Goal: Consume media (video, audio): Consume media (video, audio)

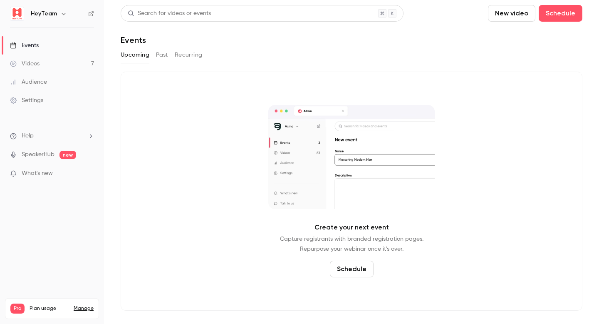
click at [62, 13] on icon "button" at bounding box center [64, 14] width 4 height 2
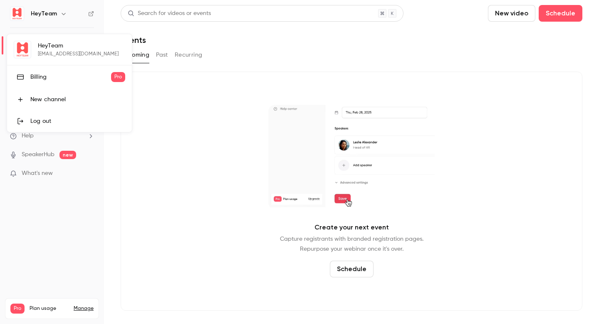
click at [61, 13] on div at bounding box center [299, 162] width 599 height 324
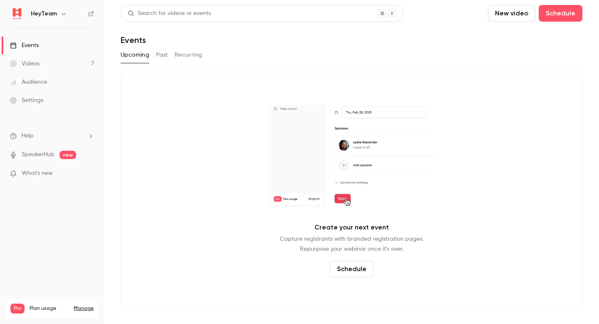
click at [42, 173] on span "What's new" at bounding box center [37, 173] width 31 height 9
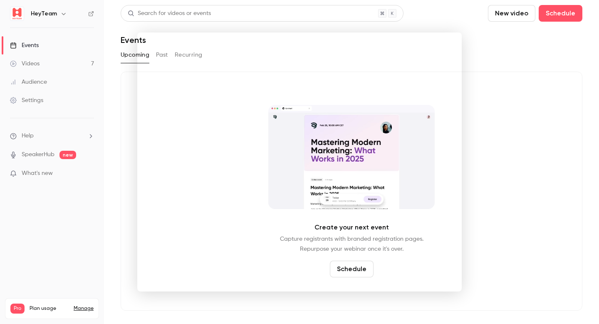
click at [45, 173] on div at bounding box center [299, 162] width 599 height 324
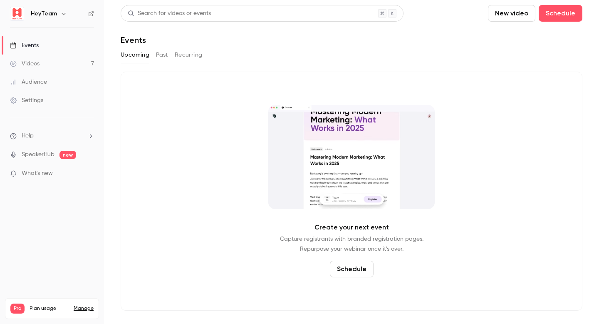
click at [44, 61] on link "Videos 7" at bounding box center [52, 64] width 104 height 18
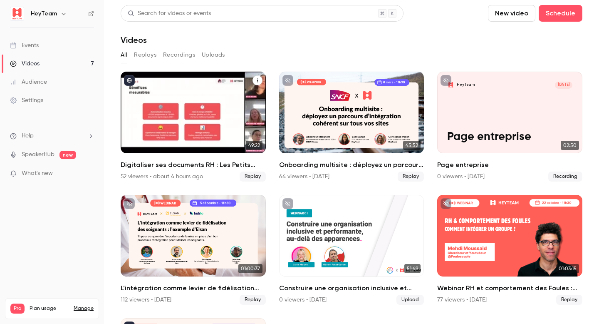
click at [166, 132] on div "Digitaliser ses documents RH : Les Petits Chaperons Rouges et leur expérience t…" at bounding box center [193, 113] width 145 height 82
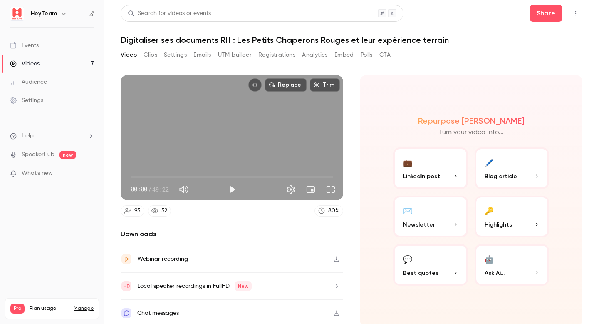
scroll to position [2, 0]
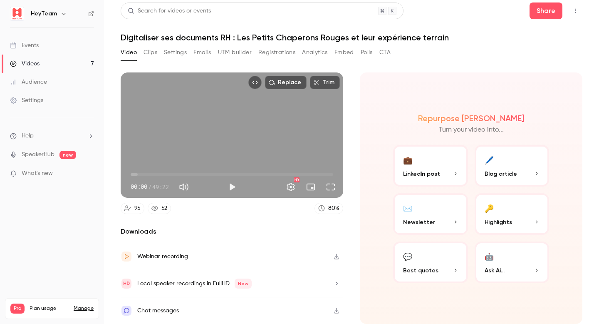
click at [503, 213] on button "🔑 Highlights" at bounding box center [512, 214] width 75 height 42
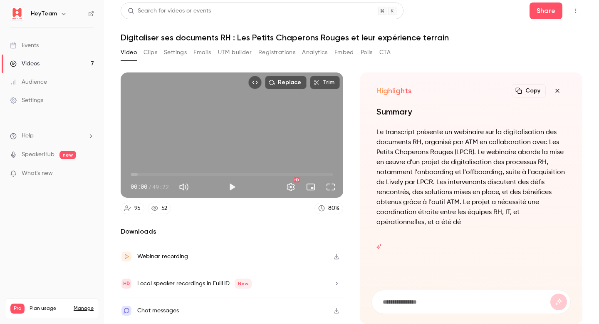
click at [148, 53] on button "Clips" at bounding box center [151, 52] width 14 height 13
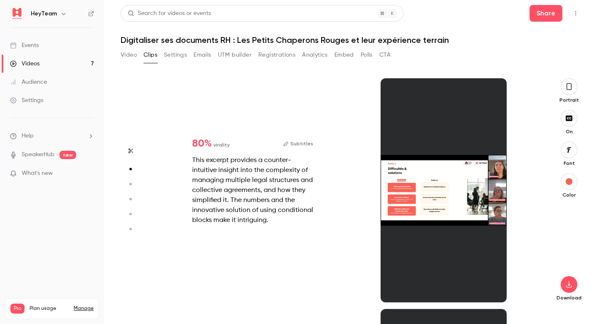
scroll to position [231, 0]
click at [428, 151] on div at bounding box center [444, 190] width 126 height 224
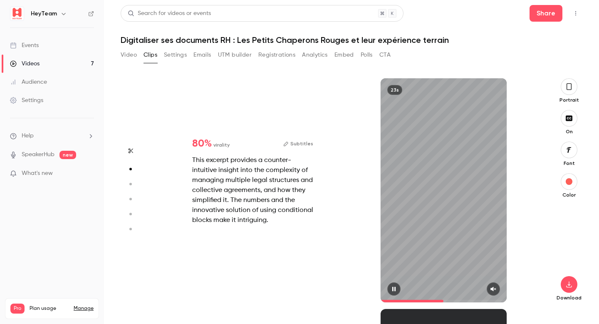
click at [459, 188] on div "23s" at bounding box center [444, 190] width 126 height 224
click at [311, 145] on button "Subtitles" at bounding box center [298, 144] width 30 height 10
type input "*"
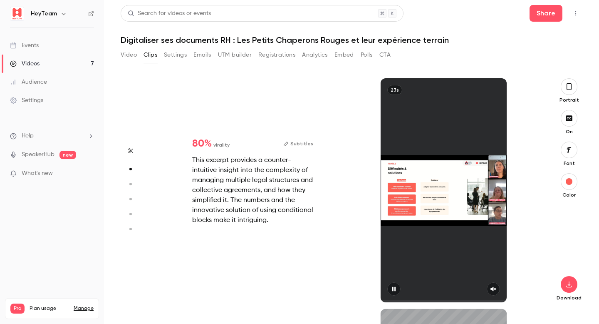
click at [491, 289] on div at bounding box center [444, 190] width 126 height 224
click at [495, 291] on div at bounding box center [444, 190] width 126 height 224
click at [453, 182] on div at bounding box center [444, 190] width 126 height 224
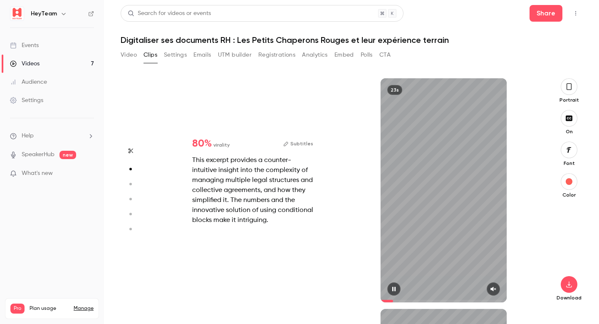
click at [397, 88] on div "23s" at bounding box center [394, 90] width 15 height 10
click at [393, 90] on div "23s" at bounding box center [394, 90] width 15 height 10
click at [492, 291] on icon "button" at bounding box center [493, 289] width 7 height 6
click at [298, 142] on button "Subtitles" at bounding box center [298, 144] width 30 height 10
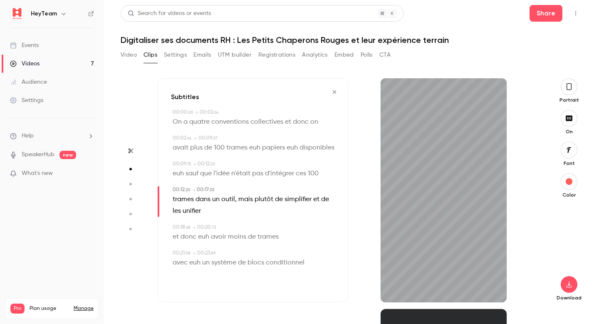
click at [267, 122] on span "collectives" at bounding box center [267, 122] width 33 height 12
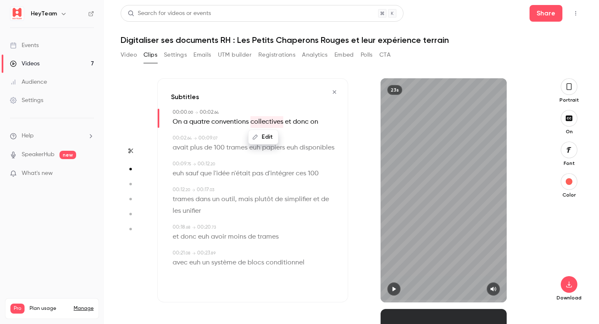
click at [220, 109] on div "00:00 . 00 → 00:02 . 64" at bounding box center [254, 112] width 162 height 7
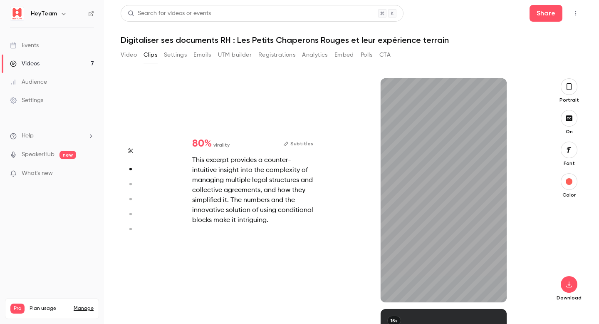
click at [303, 146] on button "Subtitles" at bounding box center [298, 144] width 30 height 10
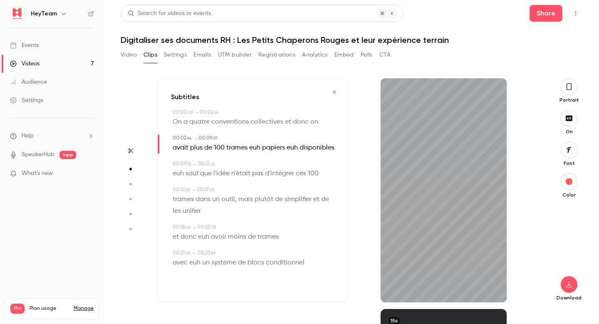
click at [257, 146] on span "euh" at bounding box center [254, 148] width 11 height 12
type input "***"
click at [257, 160] on button "Edit" at bounding box center [252, 162] width 29 height 13
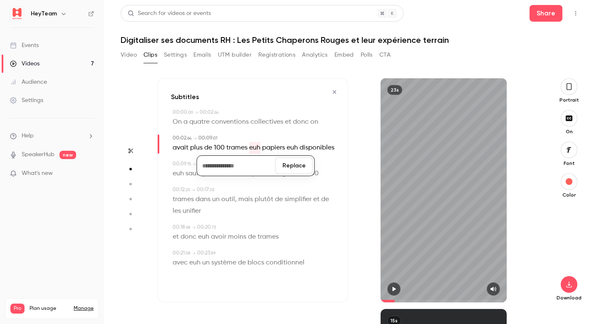
click at [303, 165] on button "Replace" at bounding box center [294, 165] width 37 height 17
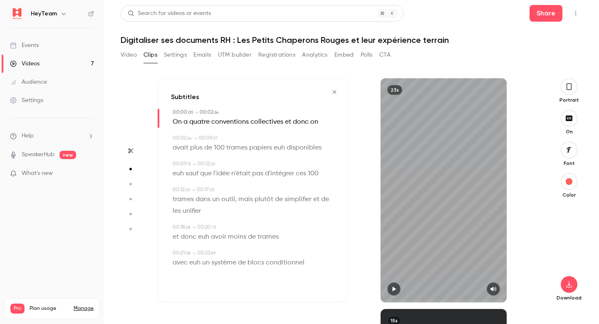
click at [283, 148] on span "euh" at bounding box center [279, 148] width 11 height 12
type input "***"
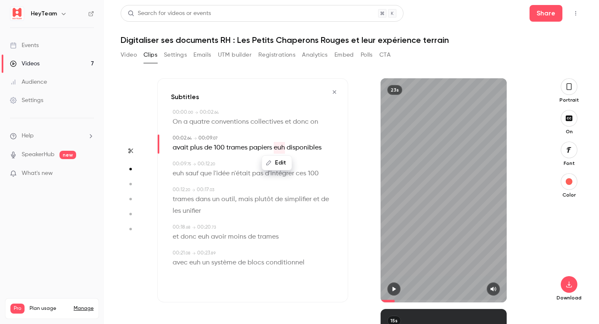
click at [283, 159] on button "Edit" at bounding box center [277, 162] width 29 height 13
click at [326, 164] on button "Replace" at bounding box center [318, 165] width 37 height 17
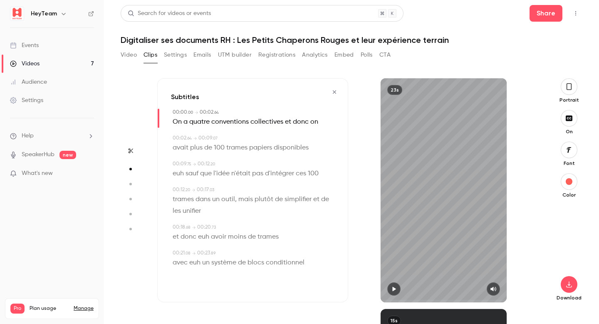
click at [395, 288] on icon "button" at bounding box center [394, 289] width 3 height 5
click at [287, 143] on span "disponibles" at bounding box center [291, 148] width 35 height 12
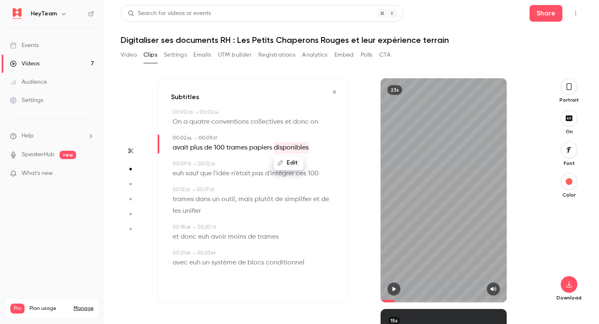
click at [323, 151] on div "Edit avait plus de 100 trames papiers disponibles" at bounding box center [254, 148] width 162 height 12
click at [393, 291] on icon "button" at bounding box center [394, 289] width 7 height 6
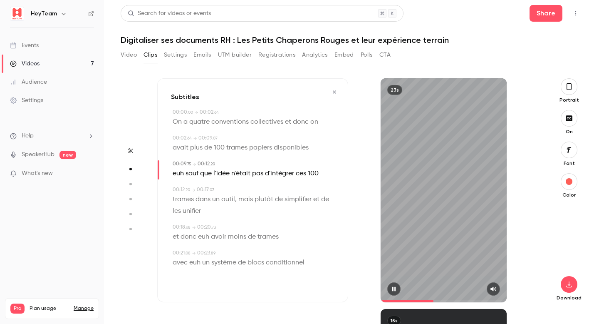
click at [394, 293] on button "button" at bounding box center [393, 288] width 13 height 13
click at [178, 173] on span "euh" at bounding box center [178, 174] width 11 height 12
type input "***"
click at [180, 191] on button "Edit" at bounding box center [175, 188] width 29 height 13
click at [255, 191] on button "Replace" at bounding box center [254, 191] width 37 height 17
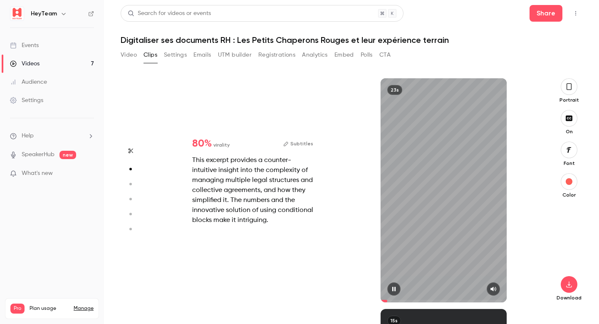
click at [305, 146] on button "Subtitles" at bounding box center [298, 144] width 30 height 10
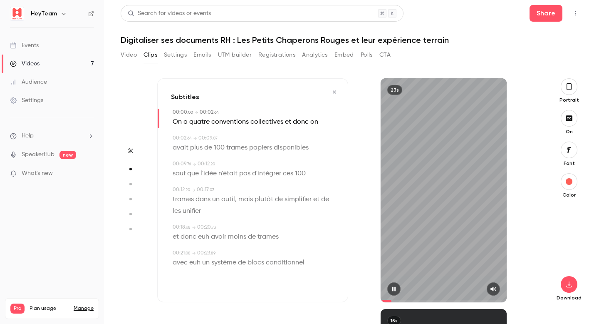
click at [496, 288] on icon "button" at bounding box center [493, 289] width 7 height 6
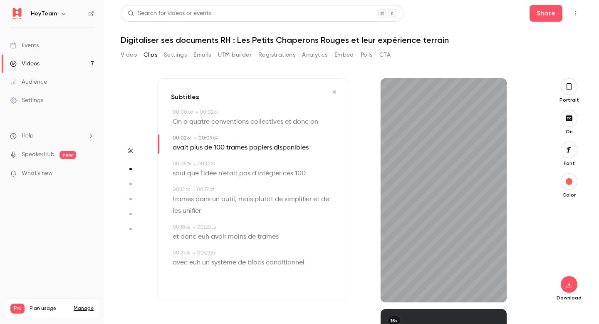
click at [207, 238] on span "euh" at bounding box center [203, 237] width 11 height 12
type input "****"
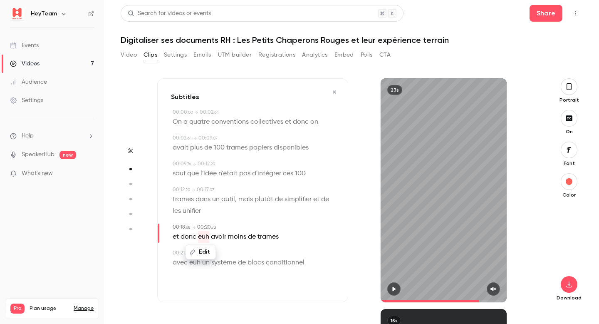
click at [206, 253] on button "Edit" at bounding box center [200, 251] width 29 height 13
click at [259, 253] on button "Replace" at bounding box center [254, 254] width 37 height 17
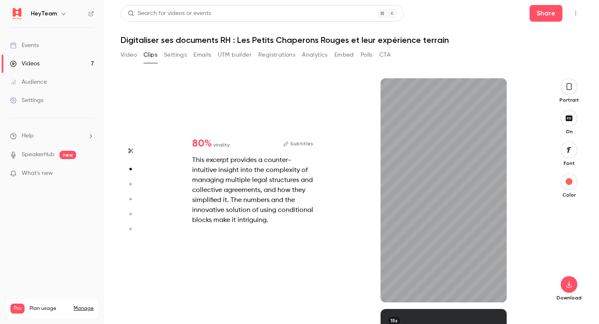
click at [303, 149] on div "80 % virality Subtitles This excerpt provides a counter-intuitive insight into …" at bounding box center [253, 181] width 148 height 113
click at [299, 142] on button "Subtitles" at bounding box center [298, 144] width 30 height 10
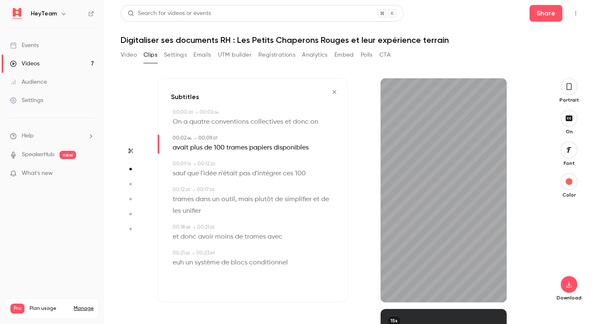
click at [176, 237] on span "et" at bounding box center [176, 237] width 6 height 12
type input "****"
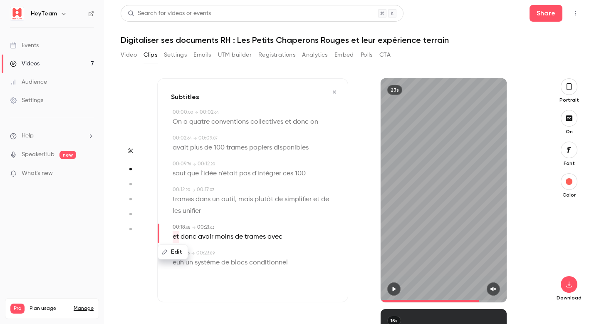
click at [176, 256] on button "Edit" at bounding box center [173, 251] width 29 height 13
click at [262, 254] on button "Replace" at bounding box center [254, 254] width 37 height 17
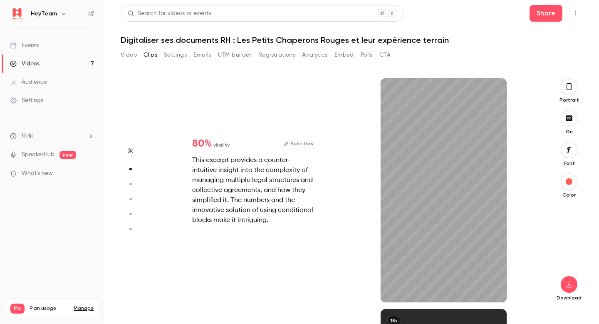
click at [301, 144] on button "Subtitles" at bounding box center [298, 144] width 30 height 10
click at [310, 145] on button "Subtitles" at bounding box center [298, 144] width 30 height 10
click at [303, 141] on button "Subtitles" at bounding box center [298, 144] width 30 height 10
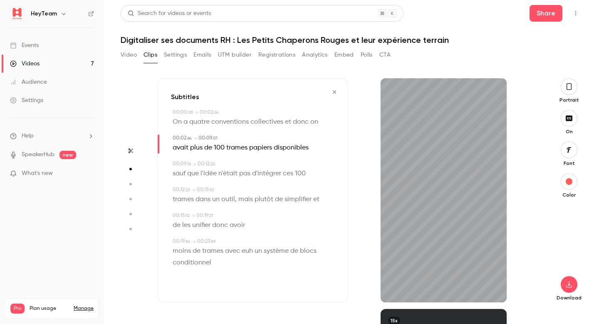
click at [244, 247] on span "euh" at bounding box center [247, 251] width 11 height 12
type input "****"
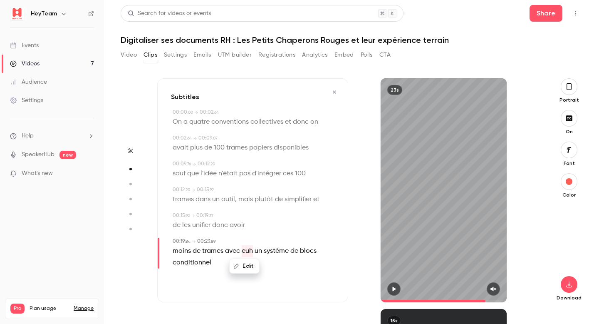
click at [245, 269] on button "Edit" at bounding box center [244, 265] width 29 height 13
click at [283, 271] on button "Replace" at bounding box center [286, 269] width 37 height 17
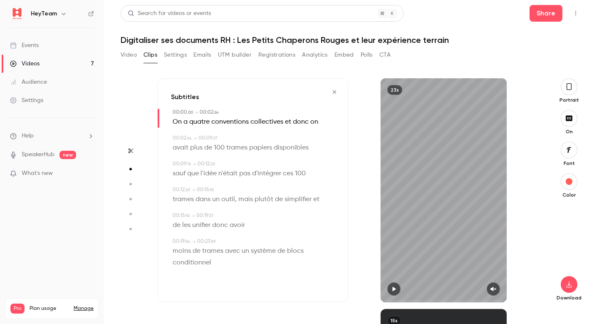
click at [283, 260] on p "moins de trames avec un système de blocs conditionnel" at bounding box center [254, 256] width 162 height 23
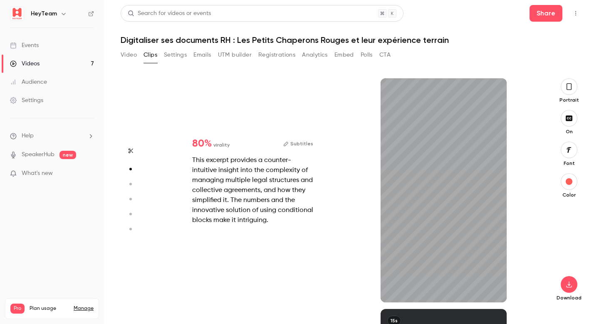
click at [273, 217] on div "This excerpt provides a counter-intuitive insight into the complexity of managi…" at bounding box center [252, 190] width 121 height 70
click at [295, 145] on button "Subtitles" at bounding box center [298, 144] width 30 height 10
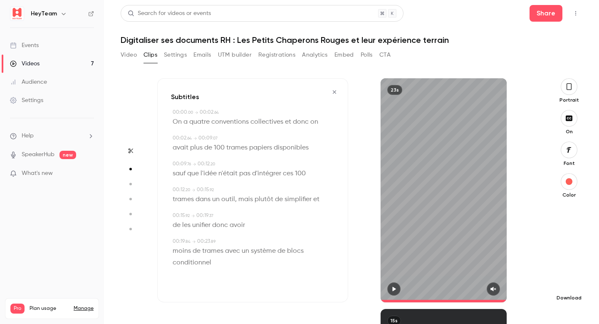
click at [564, 285] on button "button" at bounding box center [569, 284] width 17 height 17
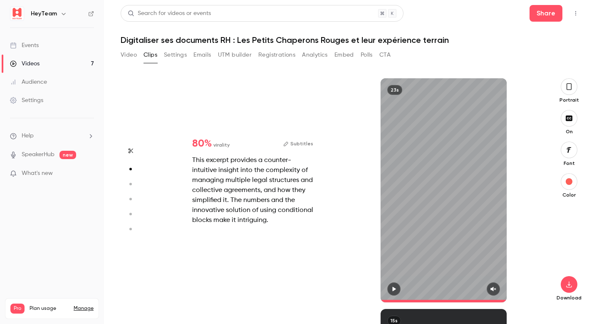
click at [273, 165] on div "This excerpt provides a counter-intuitive insight into the complexity of managi…" at bounding box center [252, 190] width 121 height 70
click at [302, 141] on button "Subtitles" at bounding box center [298, 144] width 30 height 10
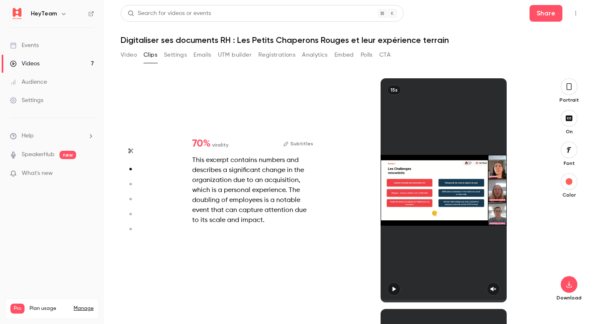
type input "*"
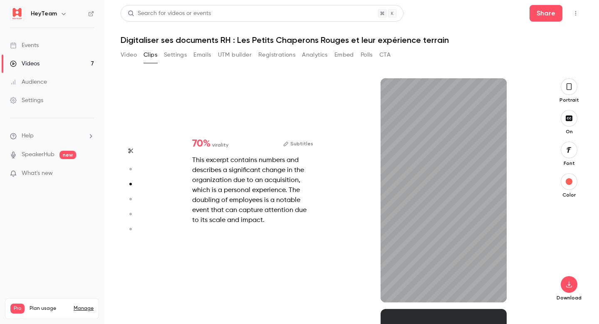
scroll to position [461, 0]
click at [305, 148] on button "Subtitles" at bounding box center [298, 144] width 30 height 10
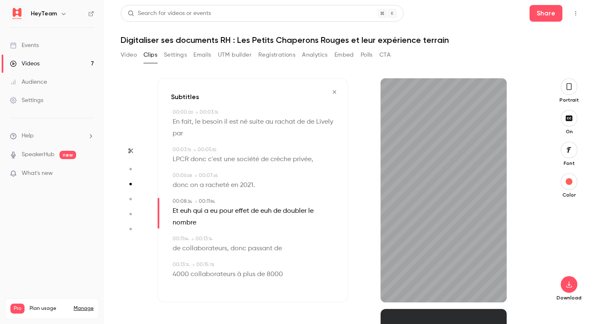
click at [189, 212] on span "euh" at bounding box center [185, 211] width 11 height 12
type input "***"
click at [188, 226] on button "Edit" at bounding box center [183, 225] width 29 height 13
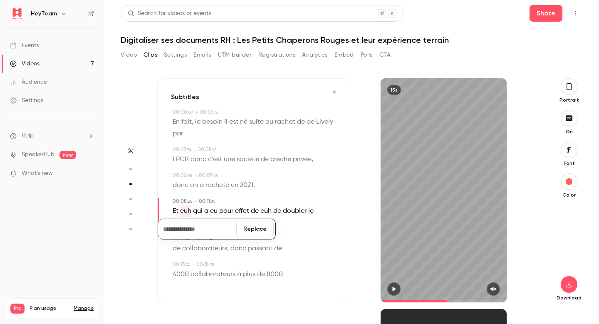
click at [256, 232] on button "Replace" at bounding box center [254, 229] width 37 height 17
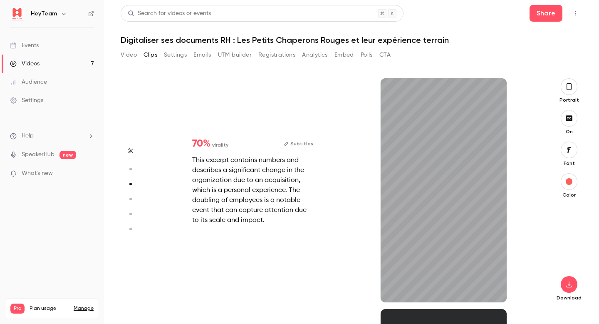
click at [302, 145] on button "Subtitles" at bounding box center [298, 144] width 30 height 10
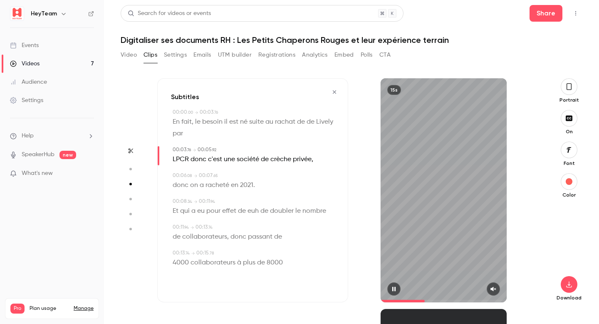
click at [499, 287] on button "button" at bounding box center [493, 288] width 13 height 13
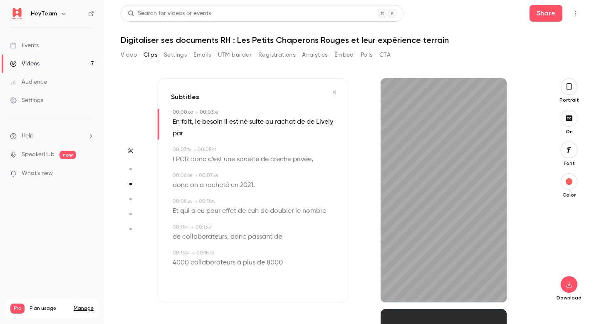
drag, startPoint x: 431, startPoint y: 301, endPoint x: 367, endPoint y: 299, distance: 64.1
click at [367, 299] on div "15s" at bounding box center [443, 190] width 191 height 224
click at [305, 124] on span at bounding box center [306, 122] width 2 height 7
type input "*"
click at [302, 137] on button "Edit" at bounding box center [297, 136] width 29 height 13
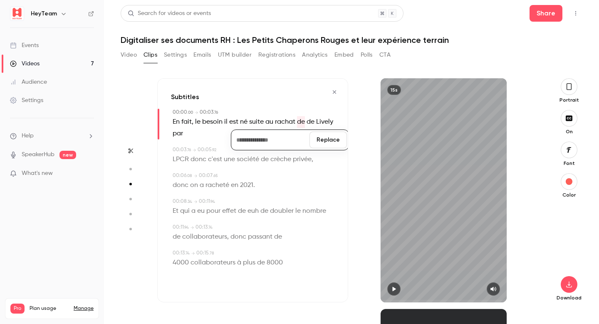
click at [335, 144] on button "Replace" at bounding box center [328, 140] width 37 height 17
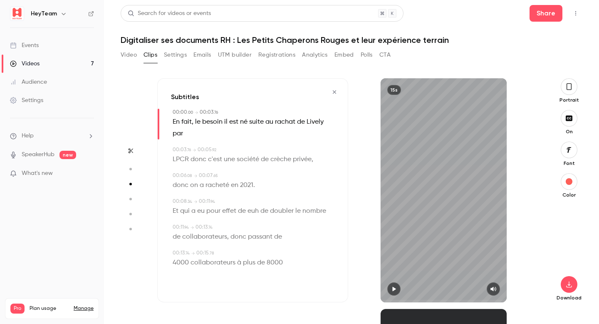
click at [394, 292] on button "button" at bounding box center [393, 288] width 13 height 13
click at [256, 211] on span "euh" at bounding box center [253, 211] width 11 height 12
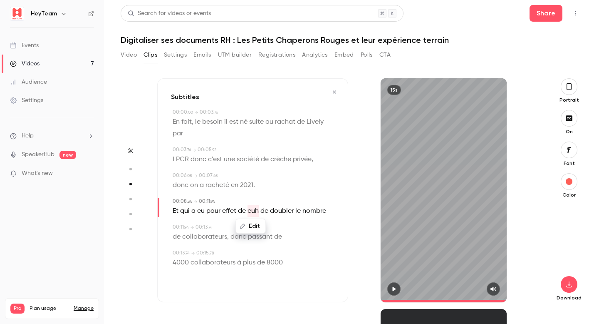
type input "***"
click at [250, 225] on button "Edit" at bounding box center [250, 225] width 29 height 13
click at [290, 231] on button "Replace" at bounding box center [292, 229] width 37 height 17
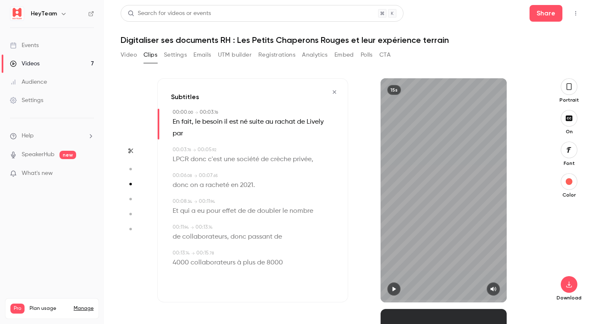
click at [393, 288] on icon "button" at bounding box center [394, 289] width 3 height 5
click at [393, 288] on icon "button" at bounding box center [393, 289] width 3 height 5
click at [202, 183] on span "a" at bounding box center [202, 185] width 4 height 12
type input "***"
click at [191, 184] on span "on" at bounding box center [194, 185] width 8 height 12
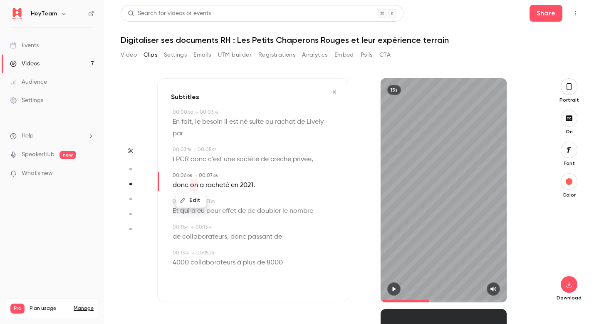
click at [192, 197] on button "Edit" at bounding box center [191, 200] width 29 height 13
click at [162, 204] on input "**" at bounding box center [197, 203] width 75 height 17
type input "*****"
click at [257, 202] on button "Replace" at bounding box center [254, 203] width 37 height 17
click at [288, 188] on div "Edit donc qu'on a racheté en 2021 ." at bounding box center [254, 185] width 162 height 12
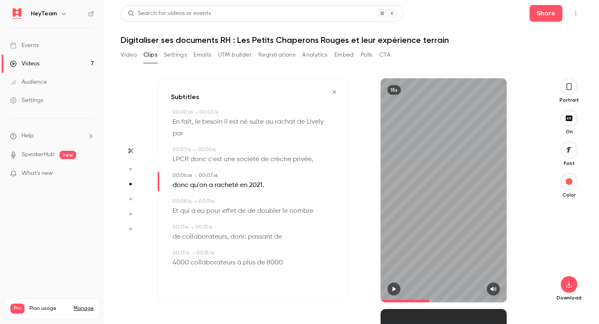
click at [398, 289] on button "button" at bounding box center [393, 288] width 13 height 13
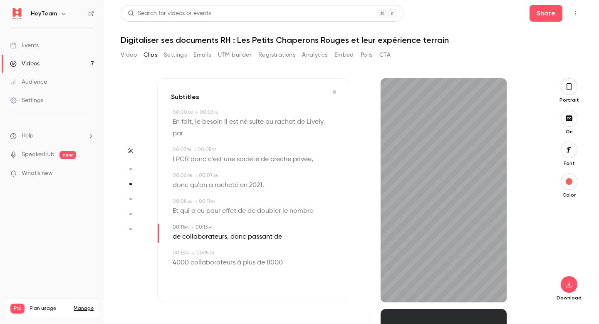
click at [252, 212] on span "de" at bounding box center [252, 211] width 8 height 12
type input "***"
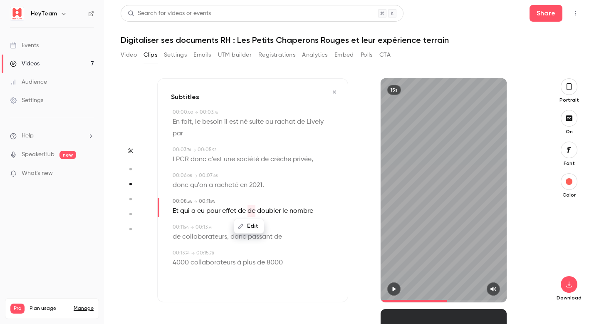
click at [253, 224] on button "Edit" at bounding box center [249, 225] width 29 height 13
click at [291, 231] on button "Replace" at bounding box center [290, 229] width 37 height 17
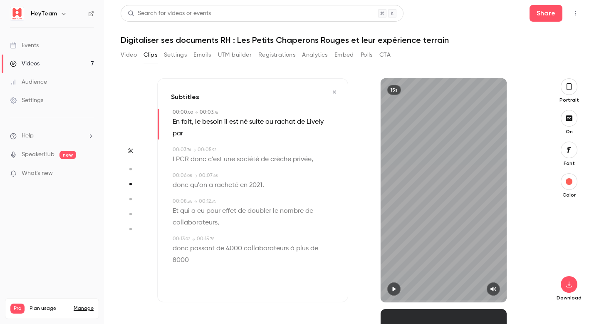
click at [392, 289] on icon "button" at bounding box center [394, 289] width 7 height 6
click at [173, 260] on span "8000" at bounding box center [181, 260] width 16 height 12
type input "**"
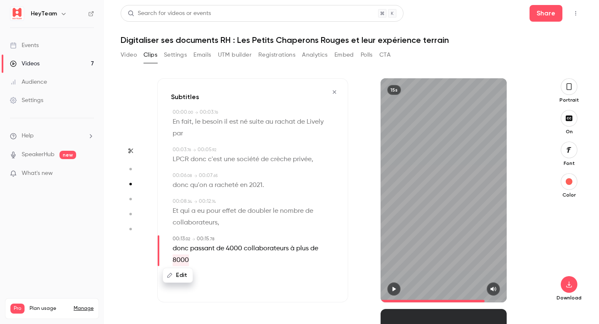
click at [178, 273] on button "Edit" at bounding box center [178, 274] width 29 height 13
click at [196, 275] on input "****" at bounding box center [197, 278] width 75 height 17
type input "*****"
click at [295, 280] on div "Subtitles 00:00 . 00 → 00:03 . 76 En fait , le besoin il est né suite au rachat…" at bounding box center [252, 190] width 191 height 224
click at [180, 259] on span "8000" at bounding box center [181, 260] width 16 height 12
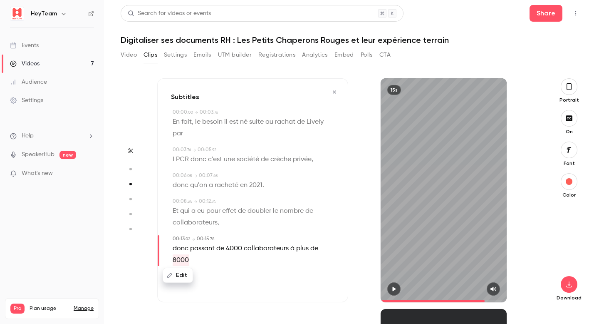
click at [180, 276] on button "Edit" at bounding box center [178, 274] width 29 height 13
click at [195, 281] on input "****" at bounding box center [197, 278] width 75 height 17
type input "*****"
click at [253, 283] on button "Replace" at bounding box center [254, 278] width 37 height 17
type input "*"
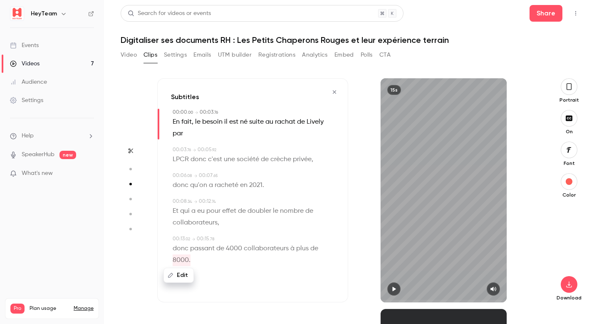
click at [308, 273] on div "Subtitles 00:00 . 00 → 00:03 . 76 En fait , le besoin il est né suite au rachat…" at bounding box center [252, 190] width 191 height 224
click at [571, 287] on icon "button" at bounding box center [569, 284] width 10 height 7
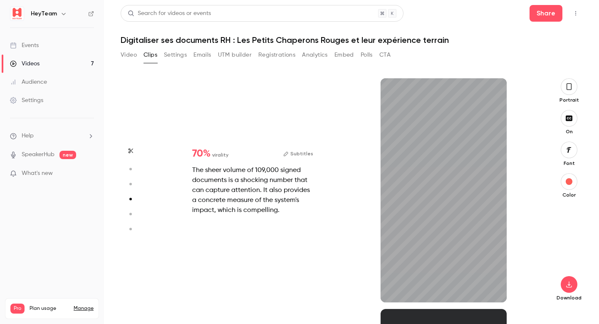
scroll to position [692, 0]
click at [301, 156] on button "Subtitles" at bounding box center [298, 154] width 30 height 10
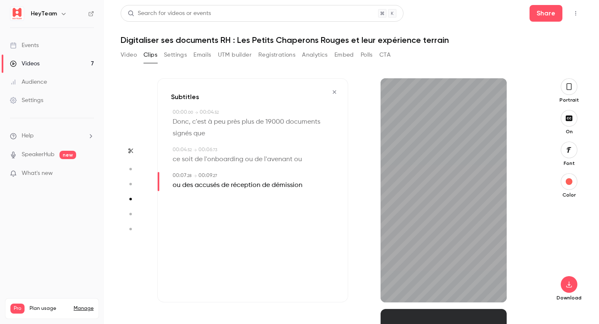
click at [334, 92] on icon "button" at bounding box center [334, 92] width 7 height 6
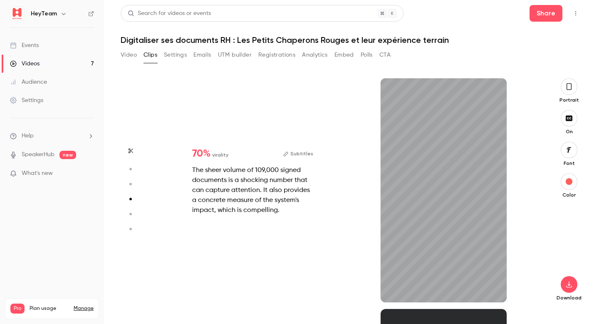
type input "*"
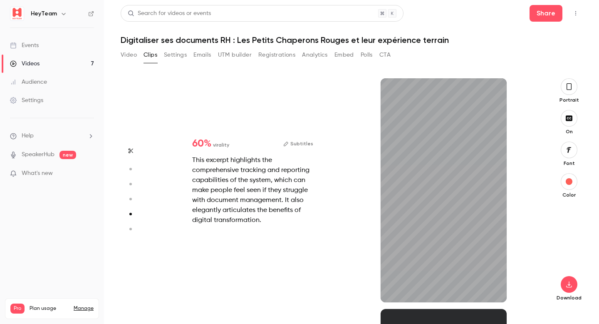
scroll to position [922, 0]
click at [306, 144] on button "Subtitles" at bounding box center [298, 144] width 30 height 10
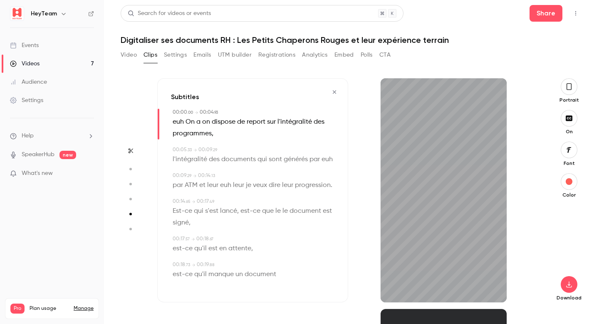
click at [181, 122] on span "euh" at bounding box center [178, 122] width 11 height 12
type input "*"
click at [181, 138] on button "Edit" at bounding box center [175, 136] width 29 height 13
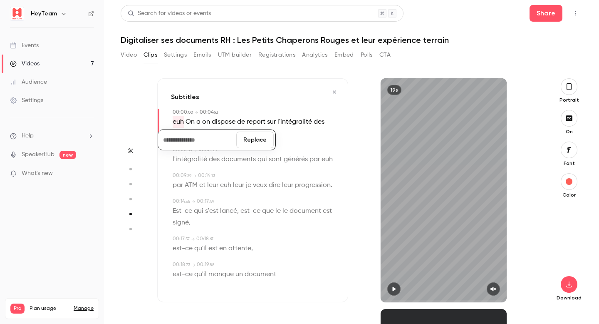
click at [252, 143] on button "Replace" at bounding box center [254, 140] width 37 height 17
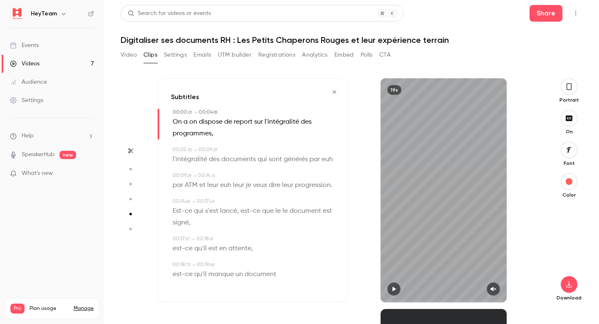
click at [392, 290] on icon "button" at bounding box center [394, 289] width 7 height 6
click at [499, 288] on button "button" at bounding box center [493, 288] width 13 height 13
drag, startPoint x: 398, startPoint y: 299, endPoint x: 372, endPoint y: 298, distance: 25.8
click at [372, 298] on div "19s" at bounding box center [443, 190] width 191 height 224
click at [191, 124] on span "on" at bounding box center [193, 122] width 8 height 12
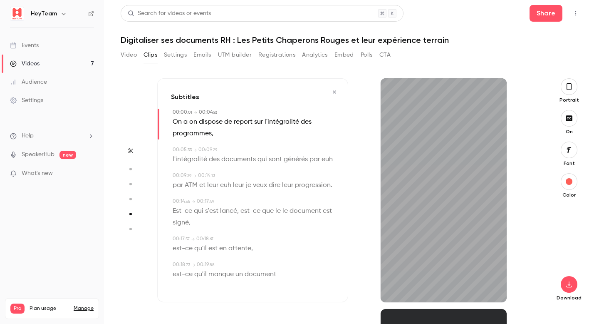
type input "*"
click at [193, 134] on button "Edit" at bounding box center [190, 136] width 29 height 13
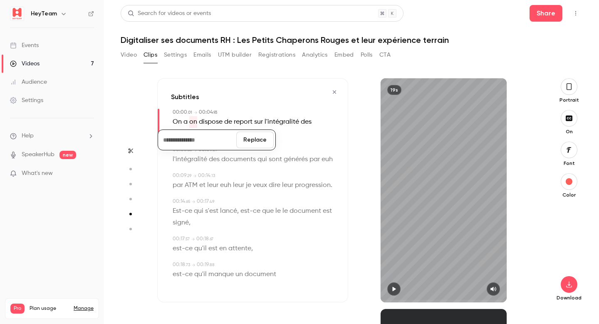
click at [258, 142] on button "Replace" at bounding box center [254, 140] width 37 height 17
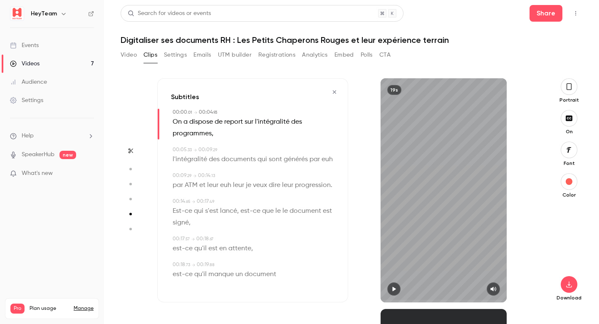
click at [186, 122] on span "a" at bounding box center [186, 122] width 4 height 12
type input "*"
click at [189, 139] on button "Edit" at bounding box center [183, 136] width 29 height 13
click at [263, 139] on button "Replace" at bounding box center [254, 140] width 37 height 17
click at [393, 289] on icon "button" at bounding box center [394, 289] width 3 height 5
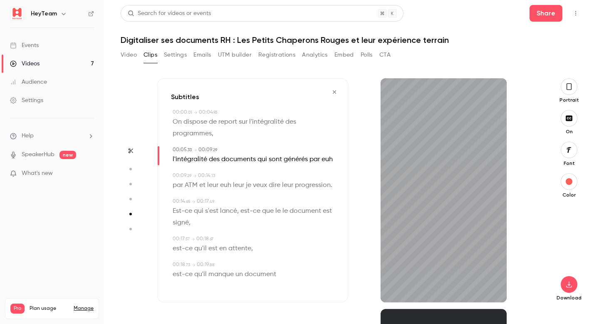
click at [327, 157] on span "euh" at bounding box center [327, 160] width 11 height 12
type input "***"
click at [327, 176] on button "Edit" at bounding box center [324, 174] width 29 height 13
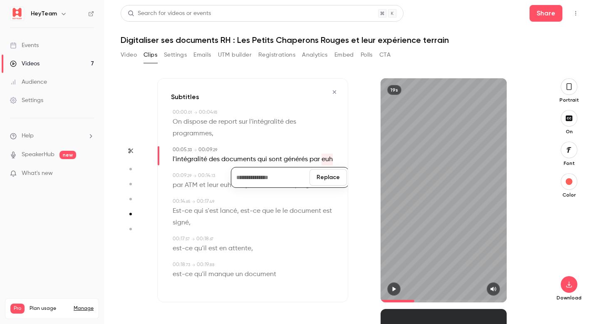
click at [327, 176] on button "Replace" at bounding box center [328, 177] width 37 height 17
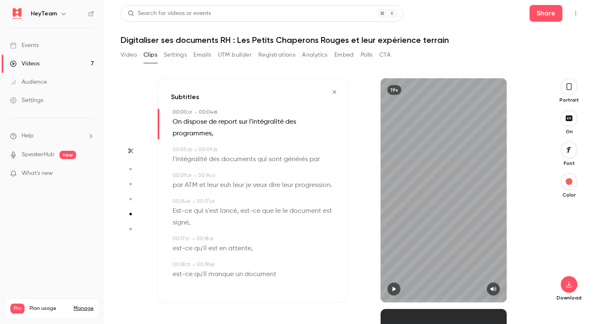
click at [332, 162] on div "l'intégralité des documents qui sont générés par" at bounding box center [254, 160] width 162 height 12
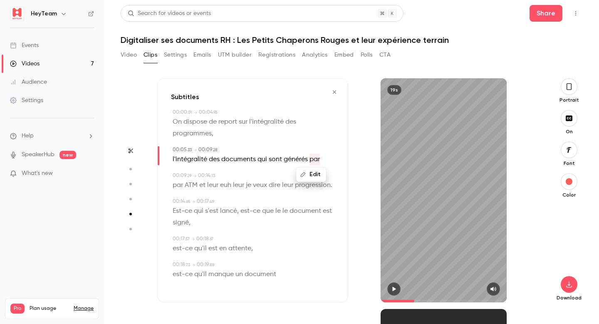
click at [331, 162] on div "Edit l'intégralité des documents qui sont générés par" at bounding box center [254, 160] width 162 height 12
click at [395, 289] on icon "button" at bounding box center [394, 289] width 3 height 5
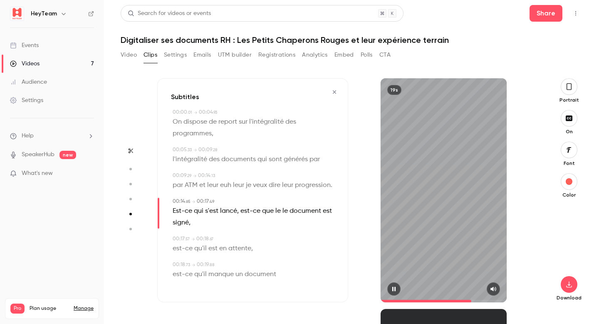
click at [395, 288] on icon "button" at bounding box center [394, 289] width 7 height 6
click at [212, 184] on span "leur" at bounding box center [212, 185] width 11 height 12
type input "***"
click at [193, 184] on span "ATM" at bounding box center [191, 185] width 13 height 12
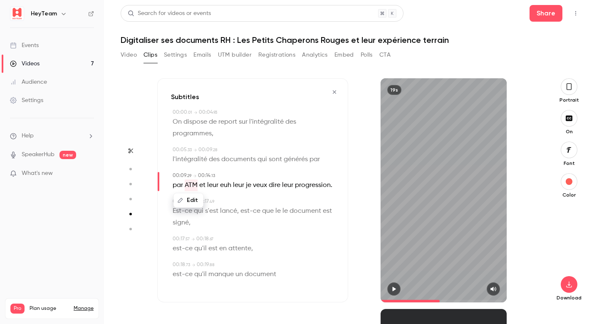
click at [192, 199] on button "Edit" at bounding box center [188, 200] width 29 height 13
type input "*******"
click at [221, 184] on span "euh" at bounding box center [225, 185] width 11 height 12
click at [224, 199] on button "Edit" at bounding box center [223, 200] width 29 height 13
click at [263, 206] on button "Replace" at bounding box center [264, 203] width 37 height 17
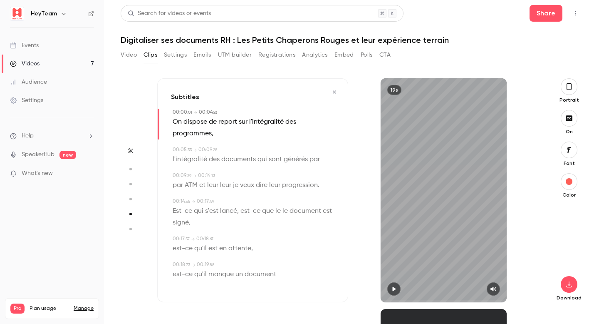
click at [221, 185] on span "leur" at bounding box center [225, 185] width 11 height 12
type input "***"
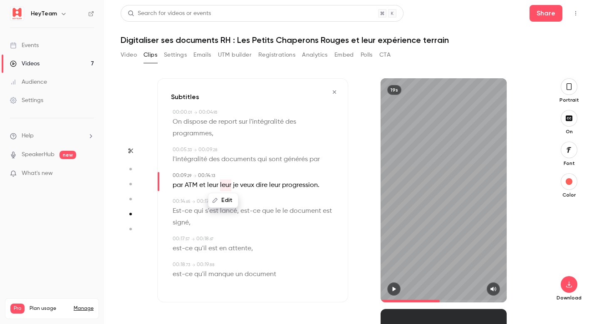
click at [228, 202] on button "Edit" at bounding box center [223, 200] width 29 height 13
click at [257, 202] on button "Replace" at bounding box center [264, 203] width 37 height 17
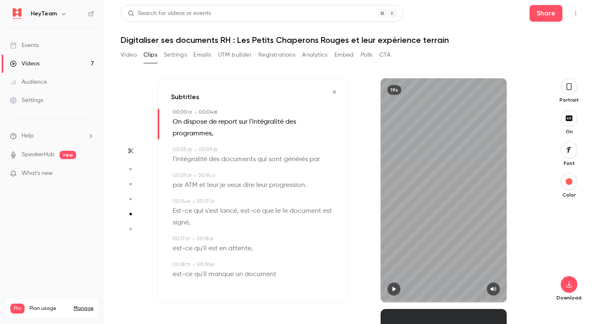
click at [226, 186] on span at bounding box center [227, 185] width 2 height 7
type input "***"
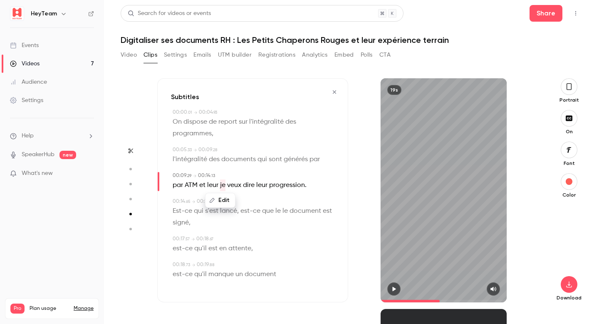
click at [227, 197] on button "Edit" at bounding box center [220, 200] width 29 height 13
click at [261, 202] on button "Replace" at bounding box center [261, 203] width 37 height 17
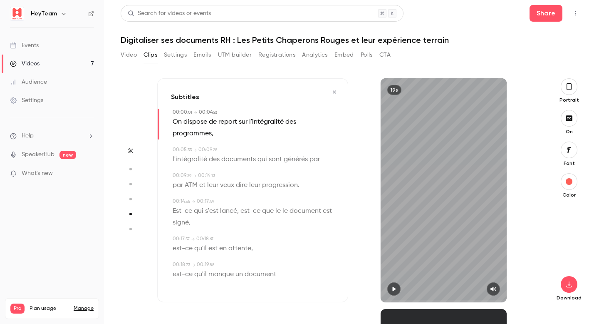
click at [230, 186] on span "veux" at bounding box center [227, 185] width 14 height 12
type input "***"
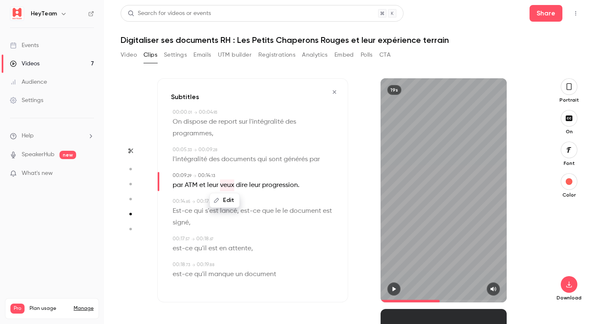
click at [229, 197] on button "Edit" at bounding box center [225, 200] width 29 height 13
click at [261, 203] on button "Replace" at bounding box center [266, 203] width 37 height 17
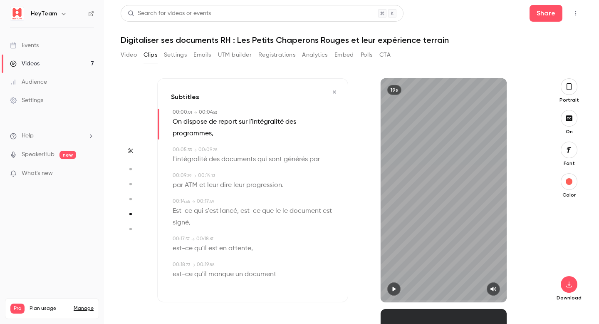
click at [231, 184] on span "dire" at bounding box center [226, 185] width 12 height 12
type input "***"
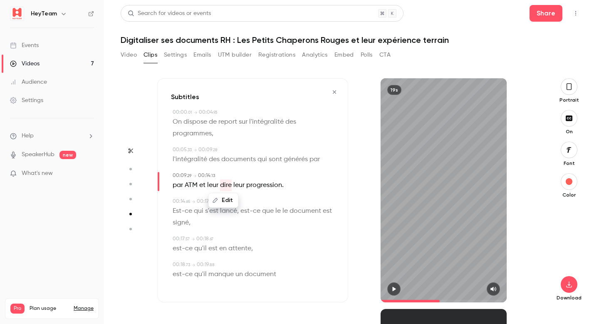
click at [226, 200] on button "Edit" at bounding box center [223, 200] width 29 height 13
click at [265, 207] on button "Replace" at bounding box center [264, 203] width 37 height 17
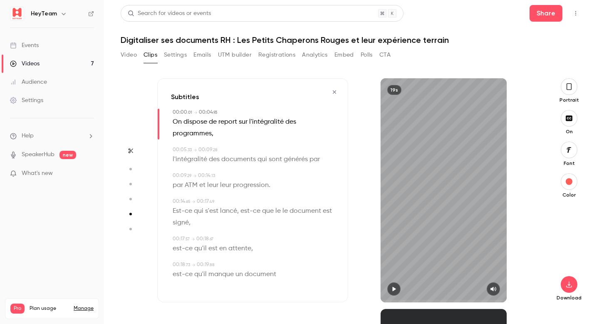
click at [226, 186] on span "leur" at bounding box center [225, 185] width 11 height 12
type input "***"
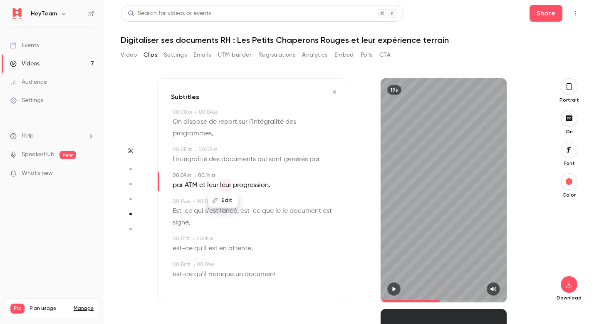
click at [228, 196] on button "Edit" at bounding box center [223, 200] width 29 height 13
drag, startPoint x: 261, startPoint y: 207, endPoint x: 246, endPoint y: 184, distance: 27.4
click at [261, 207] on button "Replace" at bounding box center [264, 203] width 37 height 17
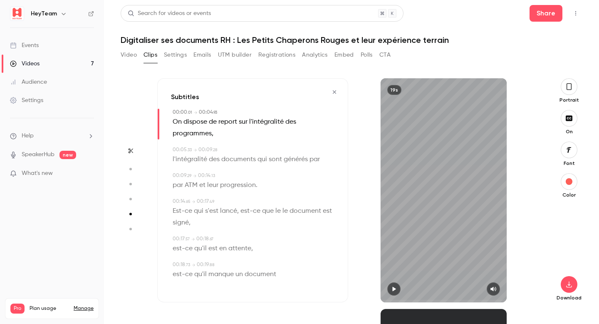
click at [276, 186] on div "par ATM et leur progression ." at bounding box center [254, 185] width 162 height 12
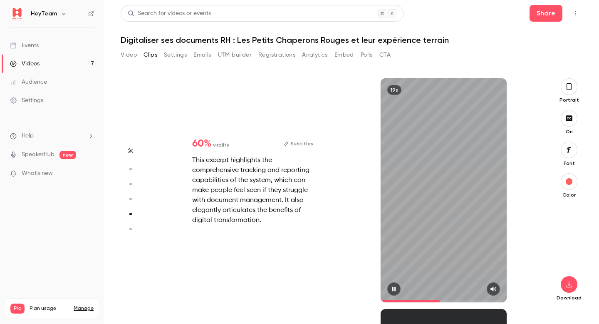
type input "*"
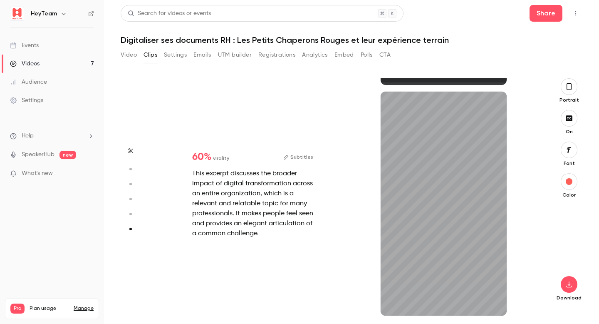
type input "*"
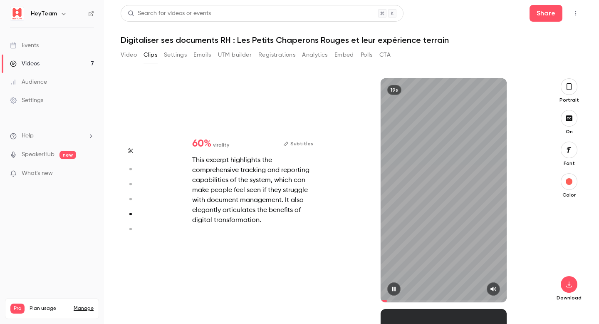
click at [304, 143] on button "Subtitles" at bounding box center [298, 144] width 30 height 10
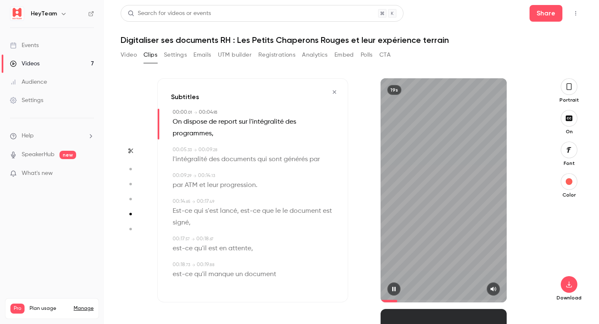
click at [312, 183] on div "par ATM et leur progression ." at bounding box center [254, 185] width 162 height 12
type input "***"
click at [191, 184] on span "ATM" at bounding box center [191, 185] width 13 height 12
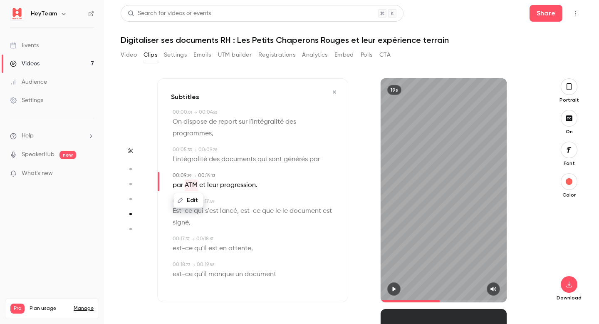
click at [192, 200] on button "Edit" at bounding box center [188, 200] width 29 height 13
type input "*******"
click at [254, 203] on button "Replace" at bounding box center [254, 203] width 37 height 17
click at [328, 190] on div "Edit par [PERSON_NAME] et leur progression ." at bounding box center [254, 185] width 162 height 12
click at [395, 288] on icon "button" at bounding box center [394, 289] width 3 height 5
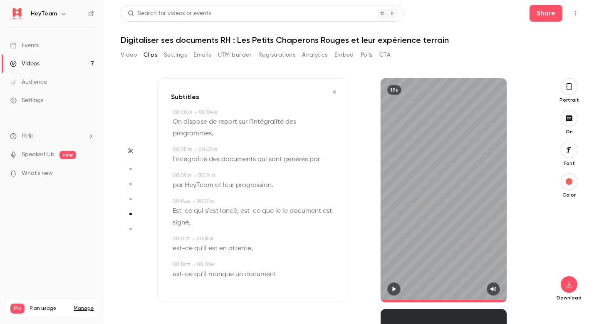
click at [199, 210] on span "qui" at bounding box center [199, 211] width 10 height 12
click at [395, 288] on icon "button" at bounding box center [394, 289] width 3 height 5
click at [395, 288] on icon "button" at bounding box center [393, 289] width 3 height 5
click at [203, 209] on span "qui" at bounding box center [199, 211] width 10 height 12
type input "****"
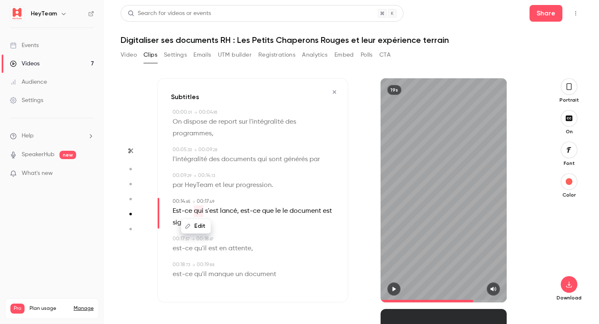
click at [196, 226] on button "Edit" at bounding box center [196, 225] width 29 height 13
click at [189, 225] on input "***" at bounding box center [197, 229] width 75 height 17
type input "*****"
click at [259, 225] on button "Replace" at bounding box center [254, 229] width 37 height 17
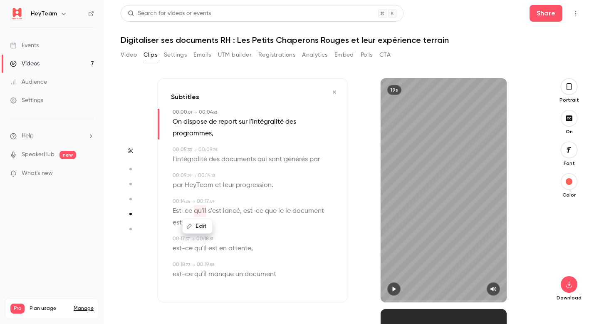
click at [240, 209] on span "," at bounding box center [241, 211] width 2 height 12
type input "****"
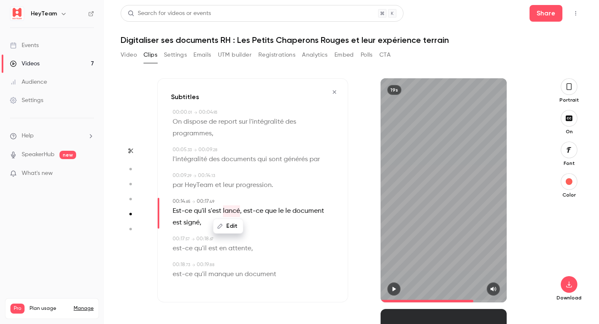
click at [233, 230] on button "Edit" at bounding box center [228, 225] width 29 height 13
click at [219, 228] on input "*****" at bounding box center [212, 229] width 75 height 17
type input "*******"
click at [263, 229] on button "Replace" at bounding box center [269, 229] width 37 height 17
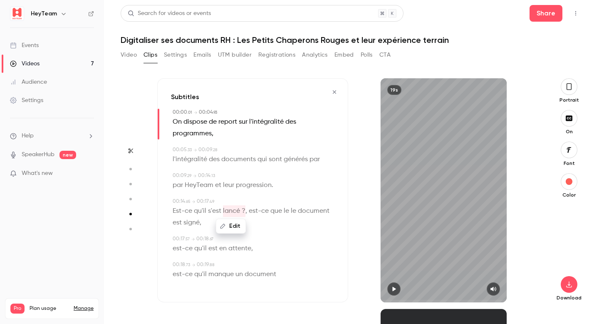
click at [249, 213] on span "est-ce" at bounding box center [259, 211] width 20 height 12
type input "****"
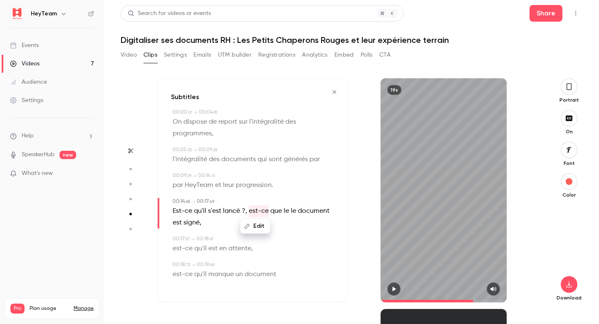
click at [246, 213] on span "," at bounding box center [247, 211] width 2 height 12
click at [249, 211] on span "est-ce" at bounding box center [259, 211] width 20 height 12
click at [246, 211] on span "," at bounding box center [247, 211] width 2 height 12
click at [239, 213] on span "lancé ?" at bounding box center [234, 211] width 22 height 12
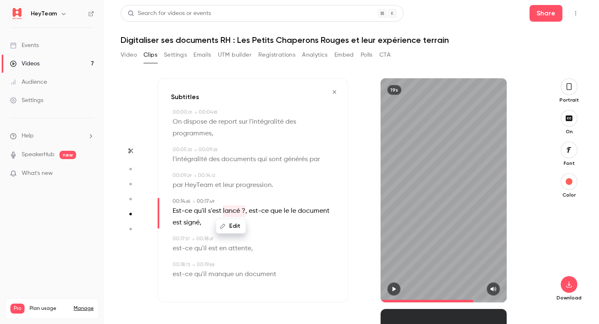
click at [246, 214] on p "Est-ce qu'il s'est lancé ? , est-ce que le le document est signé ," at bounding box center [254, 216] width 162 height 23
click at [244, 210] on span "lancé ?" at bounding box center [234, 211] width 22 height 12
click at [235, 225] on button "Edit" at bounding box center [231, 225] width 29 height 13
click at [216, 230] on input "*******" at bounding box center [215, 229] width 75 height 17
type input "*****"
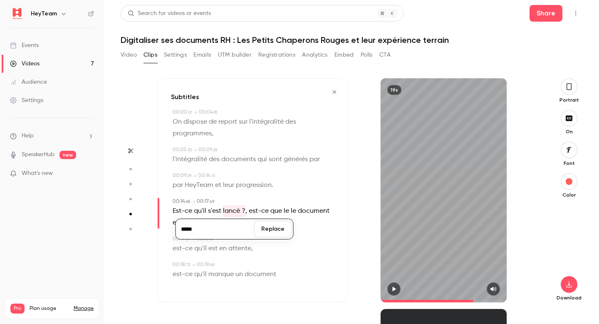
click at [272, 223] on button "Replace" at bounding box center [272, 229] width 37 height 17
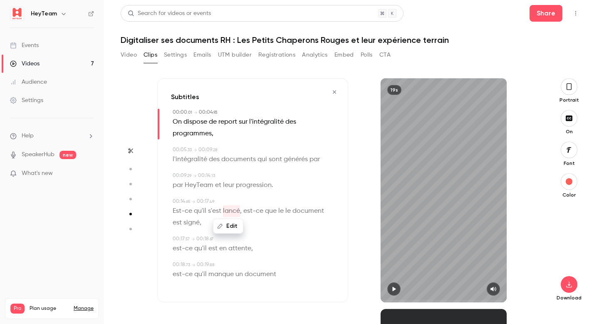
click at [203, 225] on p "Est-ce qu'il s'est lancé , est-ce que le le document est signé ," at bounding box center [254, 216] width 162 height 23
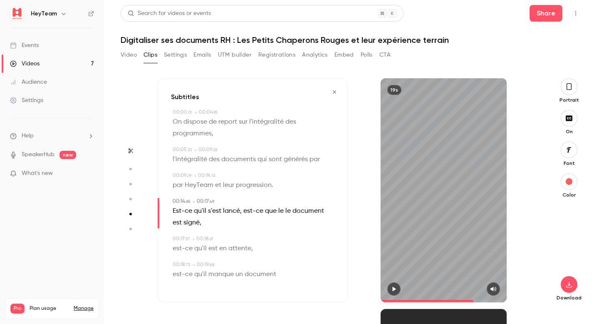
click at [240, 275] on span "un" at bounding box center [239, 274] width 7 height 12
type input "****"
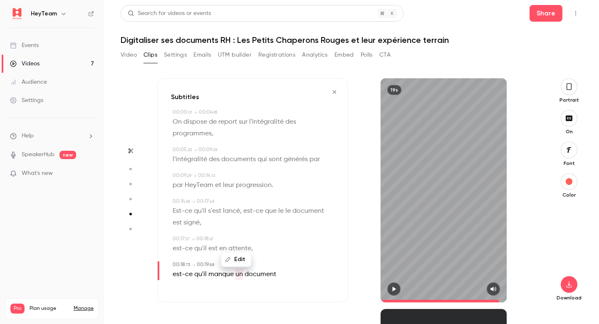
click at [277, 274] on div "Edit est-ce qu'il manque un document" at bounding box center [254, 274] width 162 height 12
click at [263, 261] on button "Edit" at bounding box center [257, 259] width 29 height 13
click at [265, 257] on input "********" at bounding box center [241, 256] width 75 height 17
type input "**********"
click at [297, 256] on button "Replace" at bounding box center [299, 256] width 37 height 17
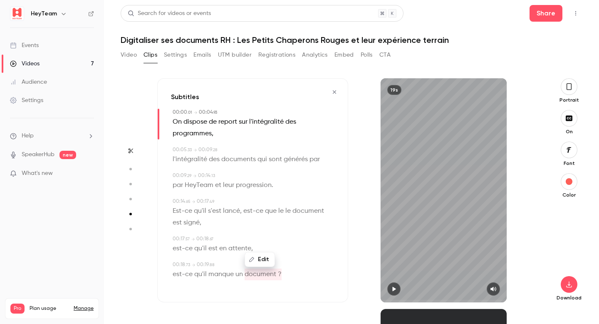
click at [270, 134] on p "On dispose de report sur l'intégralité des programmes ," at bounding box center [254, 127] width 162 height 23
click at [392, 290] on icon "button" at bounding box center [394, 289] width 7 height 6
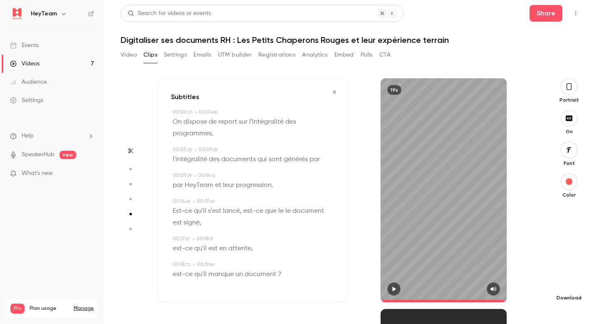
click at [569, 292] on button "button" at bounding box center [569, 284] width 17 height 17
click at [333, 91] on icon "button" at bounding box center [334, 91] width 3 height 3
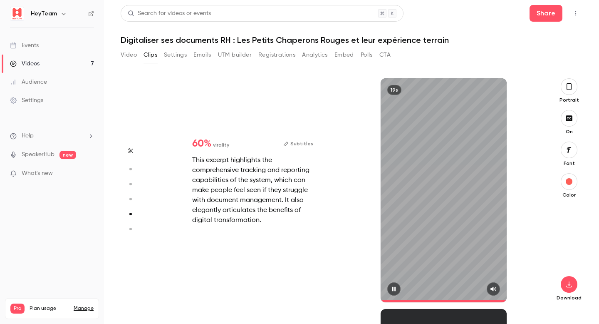
type input "*"
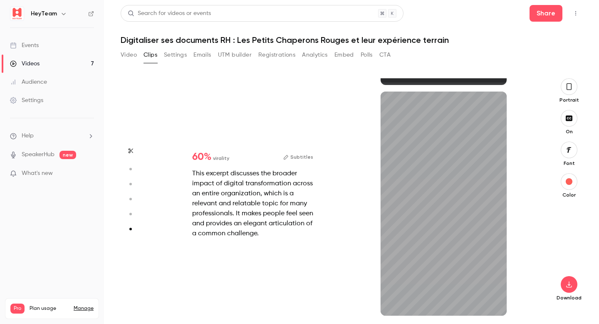
scroll to position [1140, 0]
click at [293, 157] on button "Subtitles" at bounding box center [298, 157] width 30 height 10
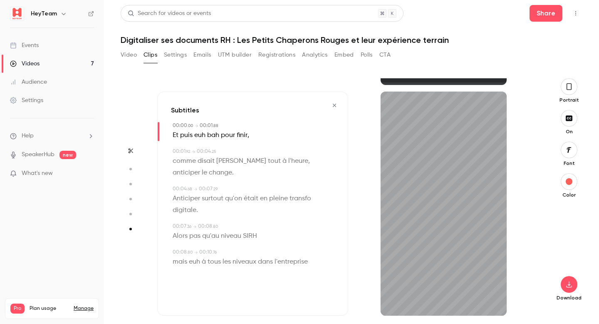
click at [198, 132] on span "euh" at bounding box center [199, 135] width 11 height 12
type input "*"
click at [201, 149] on button "Edit" at bounding box center [197, 150] width 29 height 13
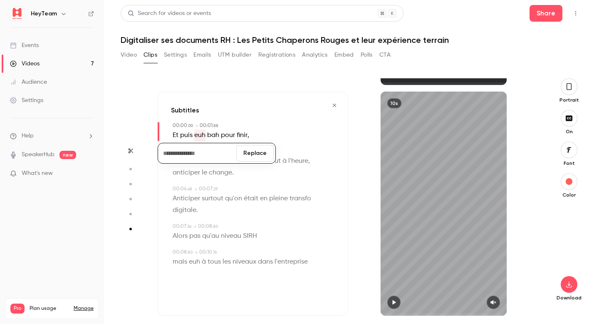
click at [246, 157] on button "Replace" at bounding box center [254, 153] width 37 height 17
click at [203, 135] on span "bah" at bounding box center [200, 135] width 12 height 12
click at [206, 148] on button "Edit" at bounding box center [198, 150] width 29 height 13
click at [260, 154] on button "Replace" at bounding box center [254, 153] width 37 height 17
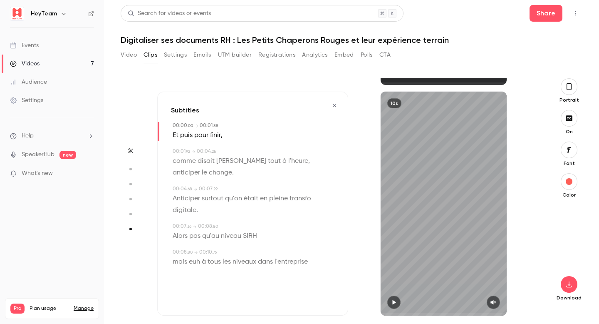
click at [245, 166] on p "comme disait [PERSON_NAME] tout à l'heure , anticiper le change ." at bounding box center [254, 166] width 162 height 23
click at [388, 304] on button "button" at bounding box center [393, 302] width 13 height 13
click at [493, 302] on icon "button" at bounding box center [493, 302] width 5 height 5
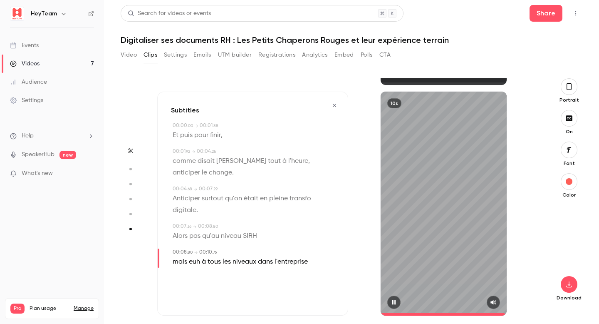
click at [493, 302] on icon "button" at bounding box center [494, 302] width 6 height 5
click at [184, 249] on div "00:08 . 80" at bounding box center [183, 251] width 20 height 7
type input "***"
click at [192, 261] on span "euh" at bounding box center [194, 262] width 11 height 12
click at [198, 282] on button "Edit" at bounding box center [191, 276] width 29 height 13
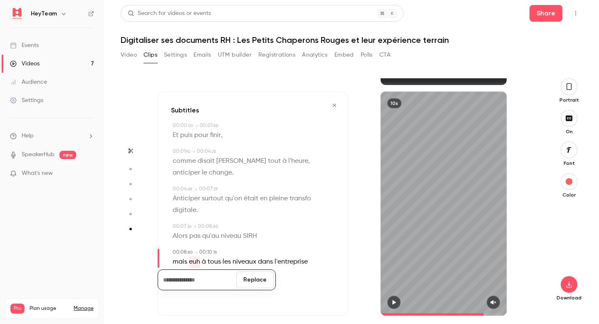
type input "*"
click at [260, 278] on button "Replace" at bounding box center [254, 279] width 37 height 17
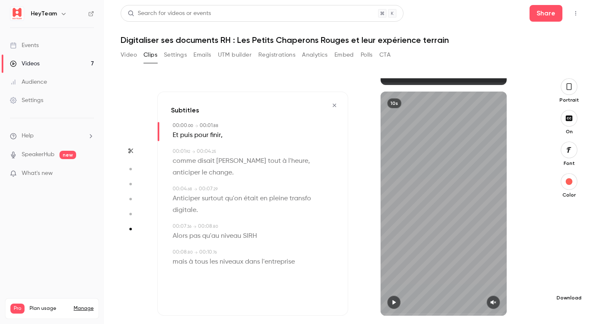
click at [570, 285] on icon "button" at bounding box center [569, 284] width 10 height 7
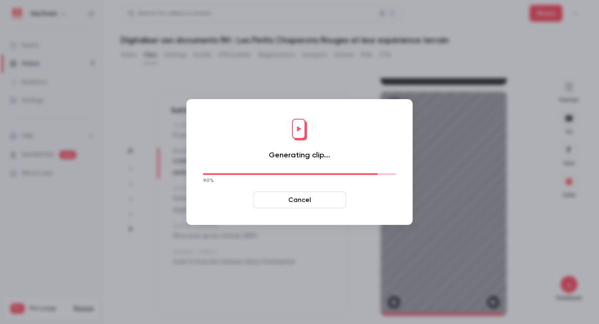
type input "****"
